Goal: Transaction & Acquisition: Purchase product/service

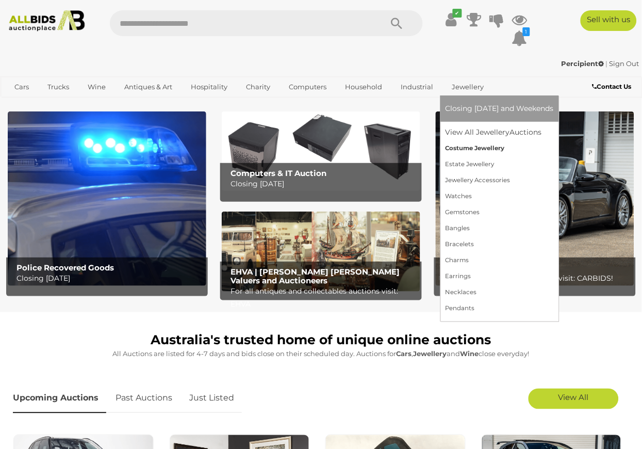
click at [453, 147] on link "Costume Jewellery" at bounding box center [500, 148] width 108 height 16
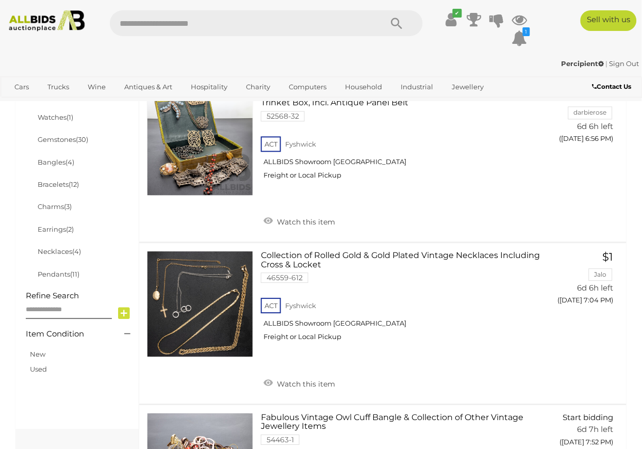
scroll to position [345, 0]
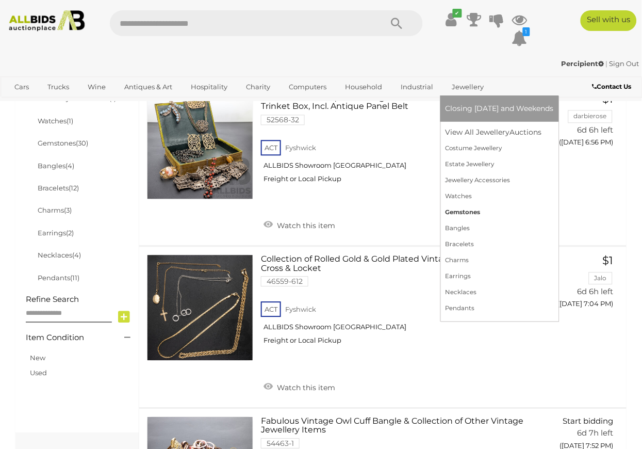
click at [449, 207] on link "Gemstones" at bounding box center [500, 212] width 108 height 16
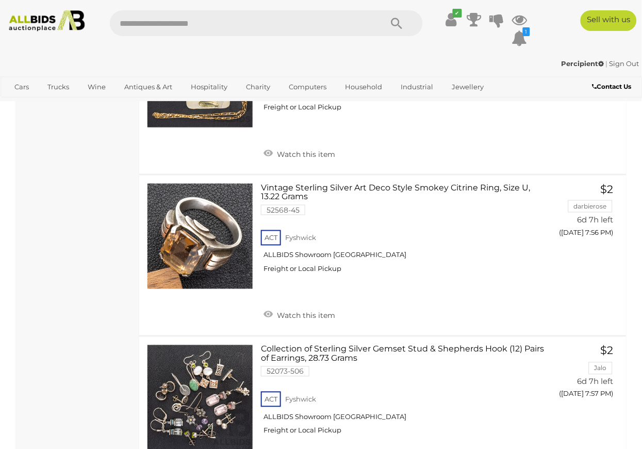
scroll to position [4473, 0]
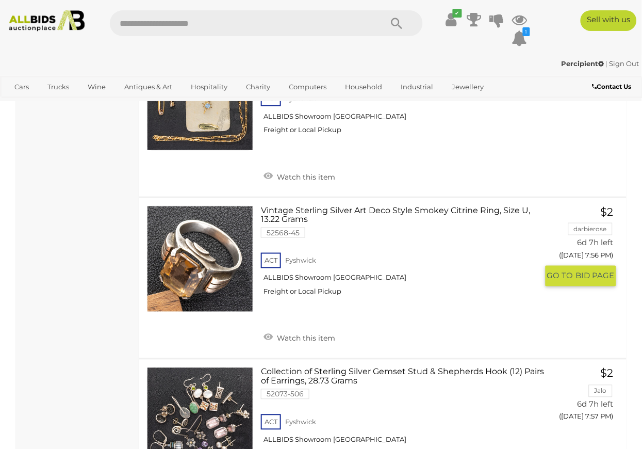
click at [180, 206] on link at bounding box center [200, 259] width 106 height 106
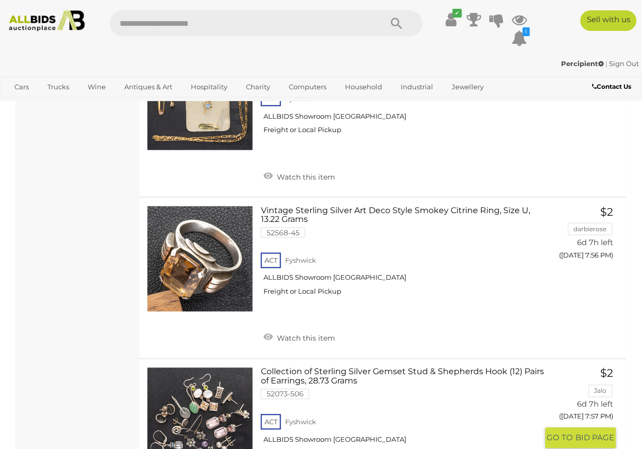
click at [219, 367] on link at bounding box center [200, 420] width 106 height 106
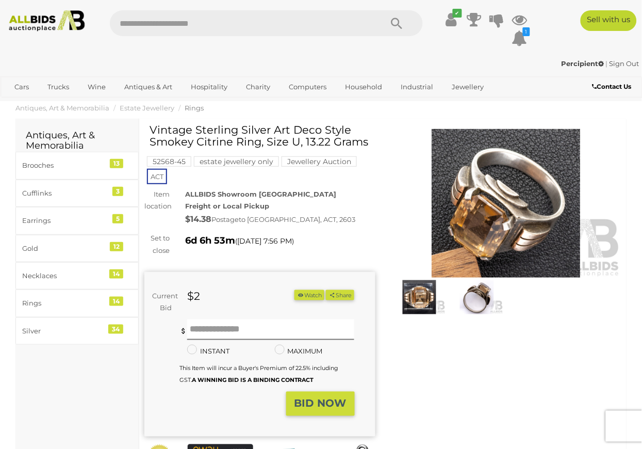
click at [410, 291] on img at bounding box center [420, 297] width 53 height 34
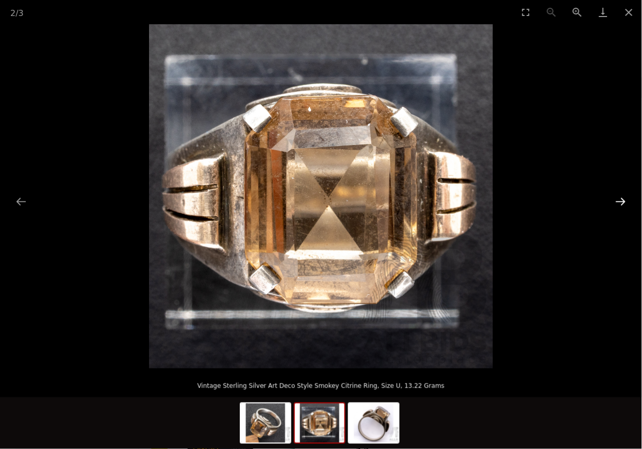
click at [629, 203] on button "Next slide" at bounding box center [621, 201] width 22 height 20
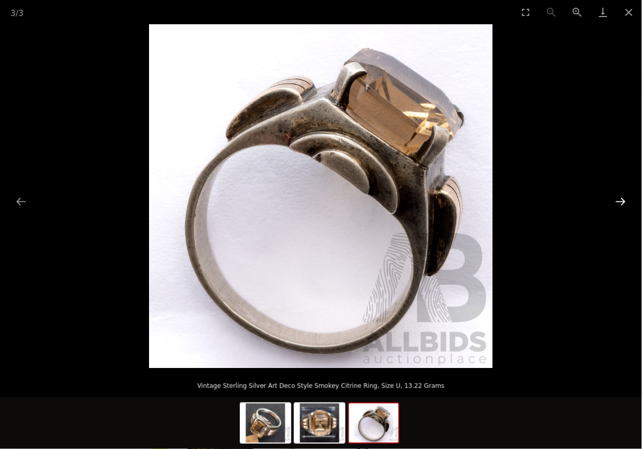
click at [628, 202] on button "Next slide" at bounding box center [621, 201] width 22 height 20
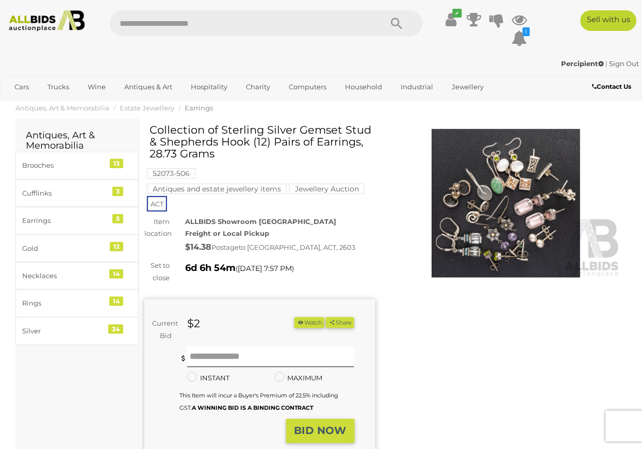
click at [509, 220] on img at bounding box center [506, 203] width 231 height 149
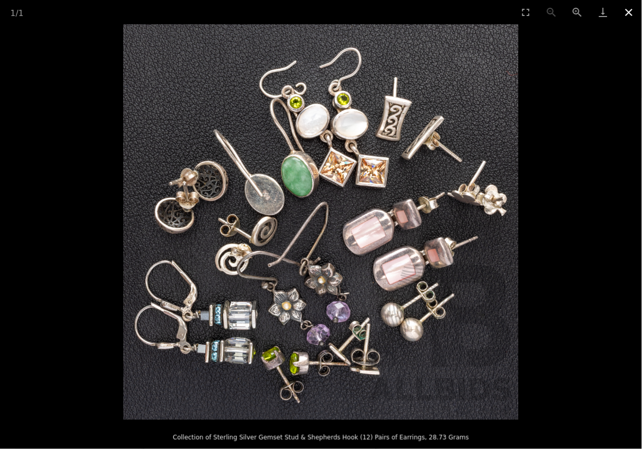
click at [630, 11] on button "Close gallery" at bounding box center [629, 12] width 26 height 24
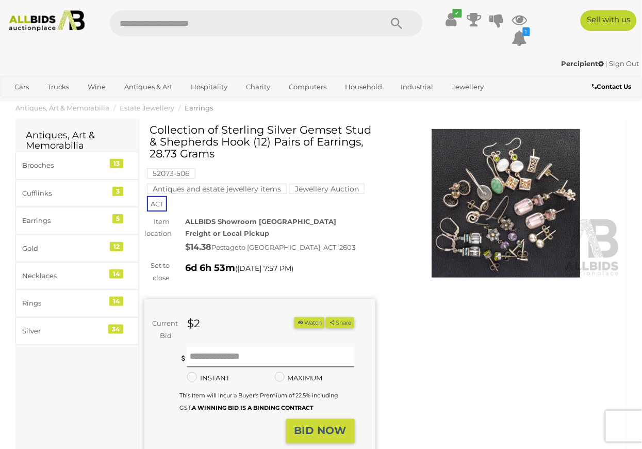
click at [324, 317] on button "Watch" at bounding box center [310, 322] width 30 height 11
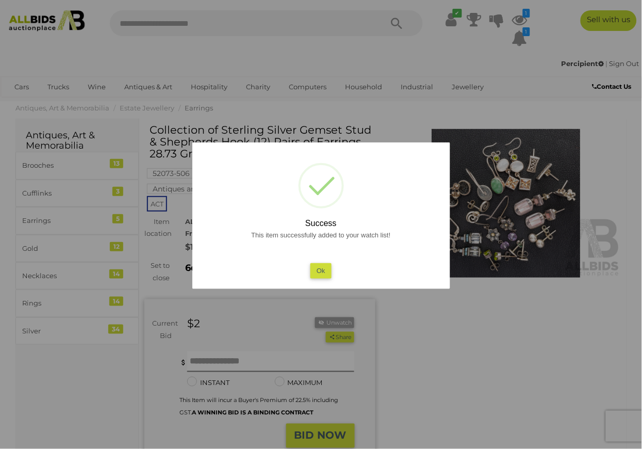
click at [314, 263] on button "Ok" at bounding box center [321, 270] width 21 height 15
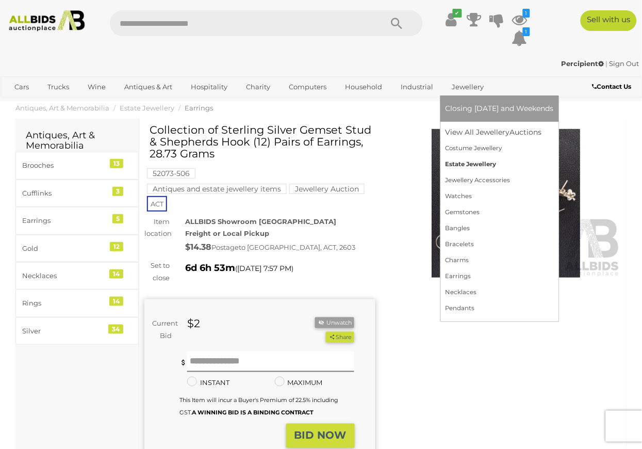
click at [486, 160] on link "Estate Jewellery" at bounding box center [500, 164] width 108 height 16
